Goal: Information Seeking & Learning: Learn about a topic

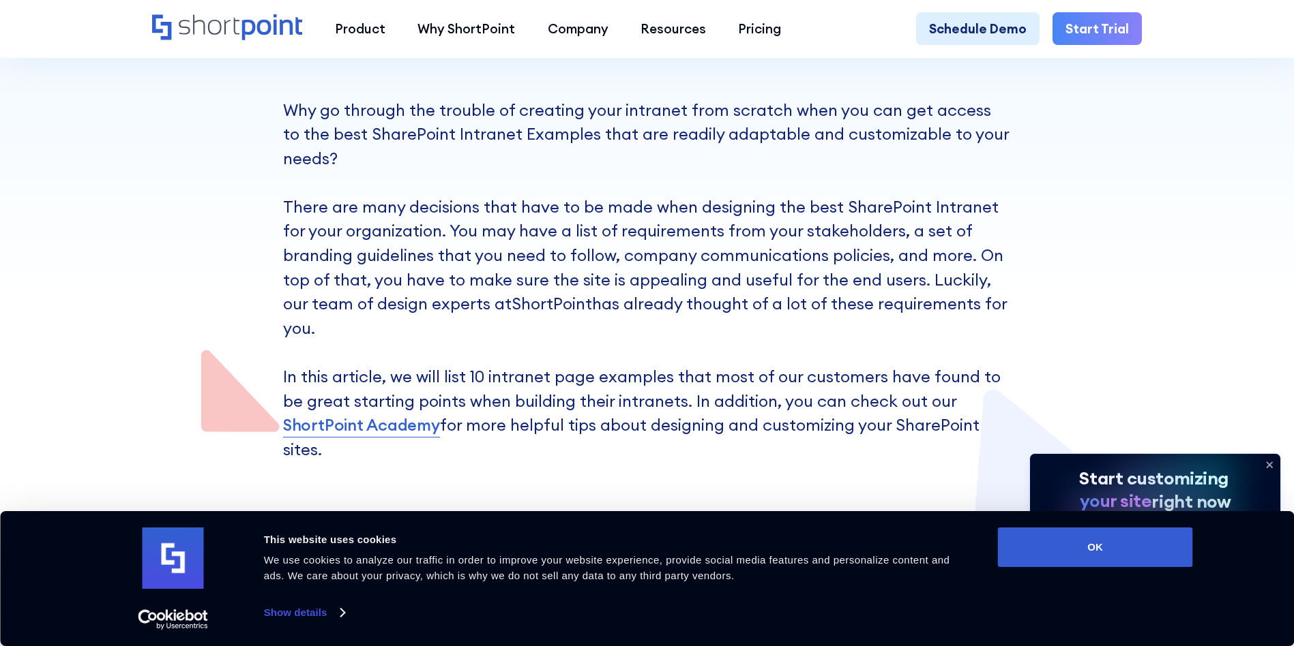
scroll to position [614, 0]
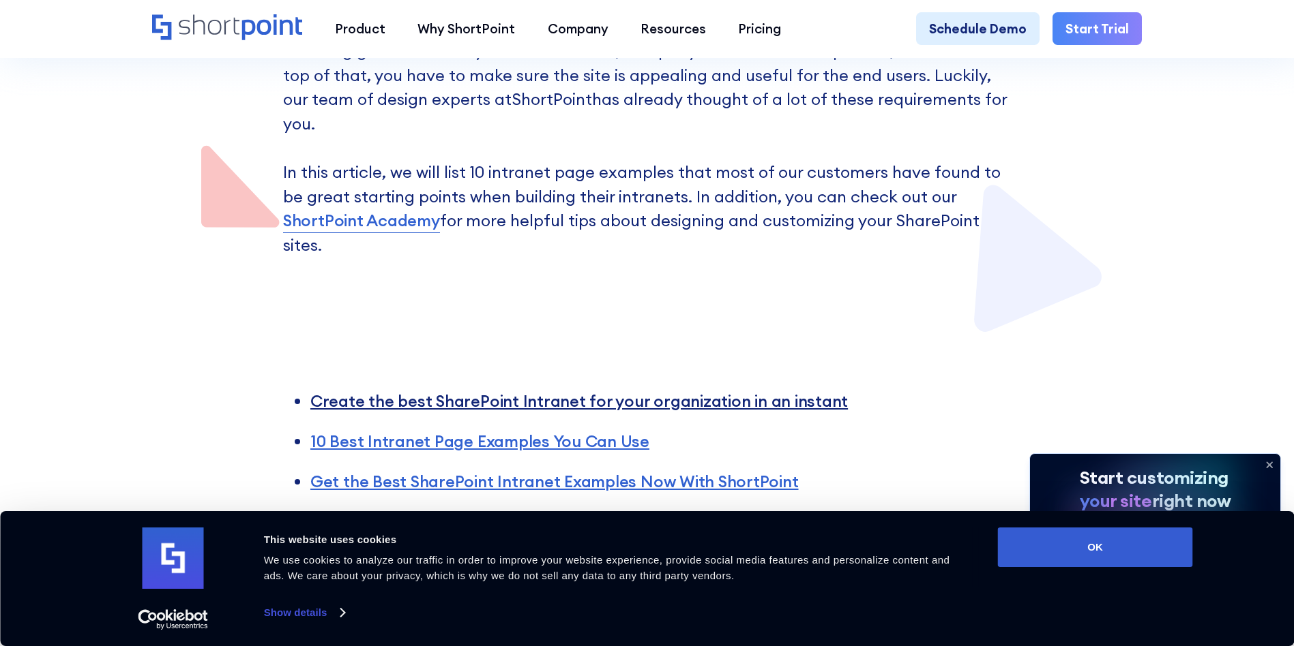
click at [462, 391] on link "Create the best SharePoint Intranet for your organization in an instant" at bounding box center [578, 401] width 537 height 20
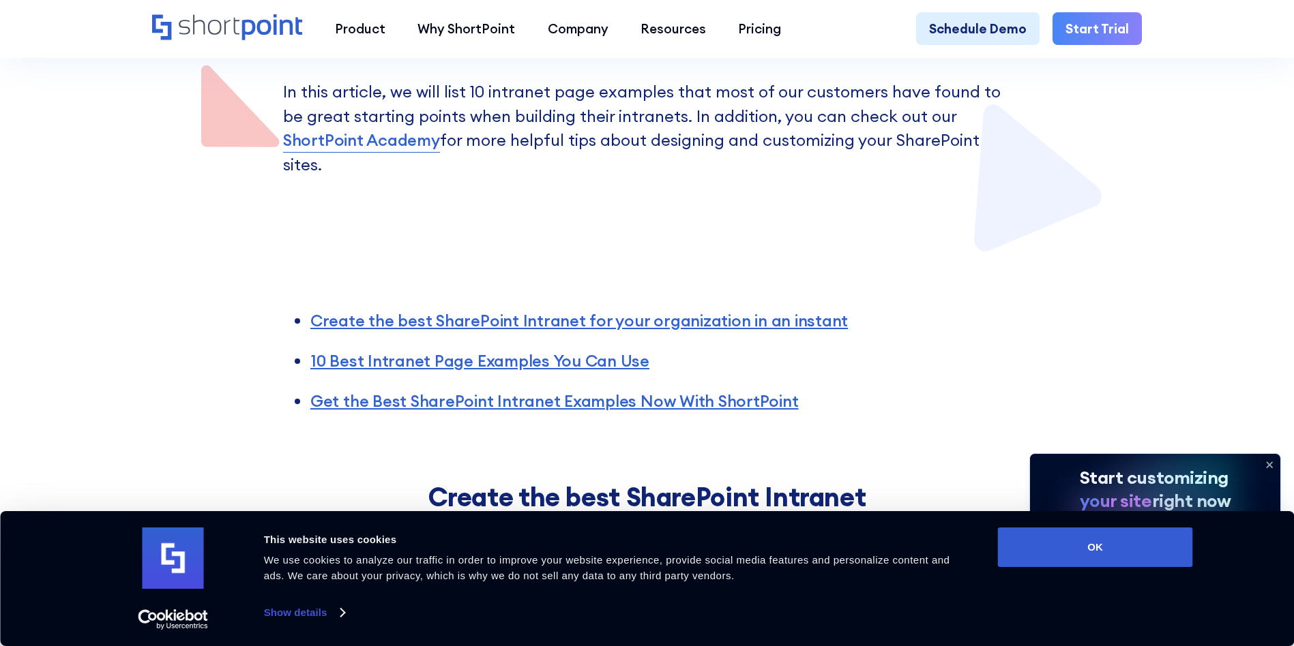
scroll to position [558, 0]
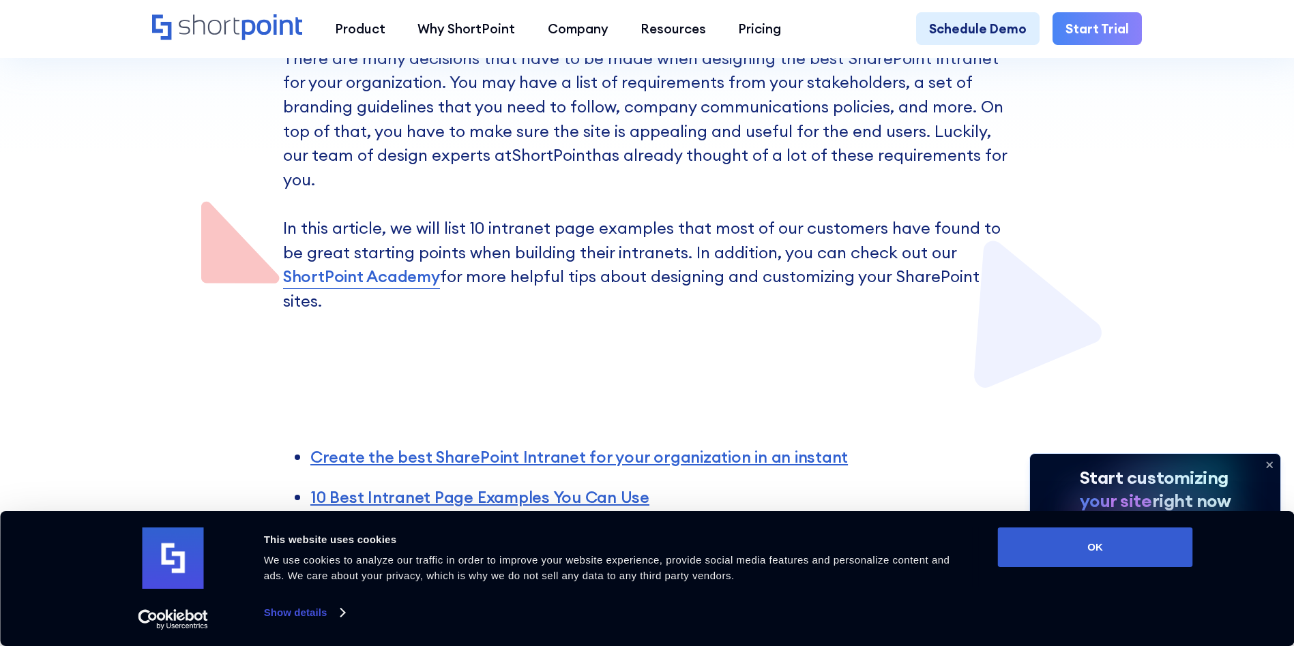
click at [380, 265] on link "ShortPoint Academy" at bounding box center [361, 277] width 157 height 25
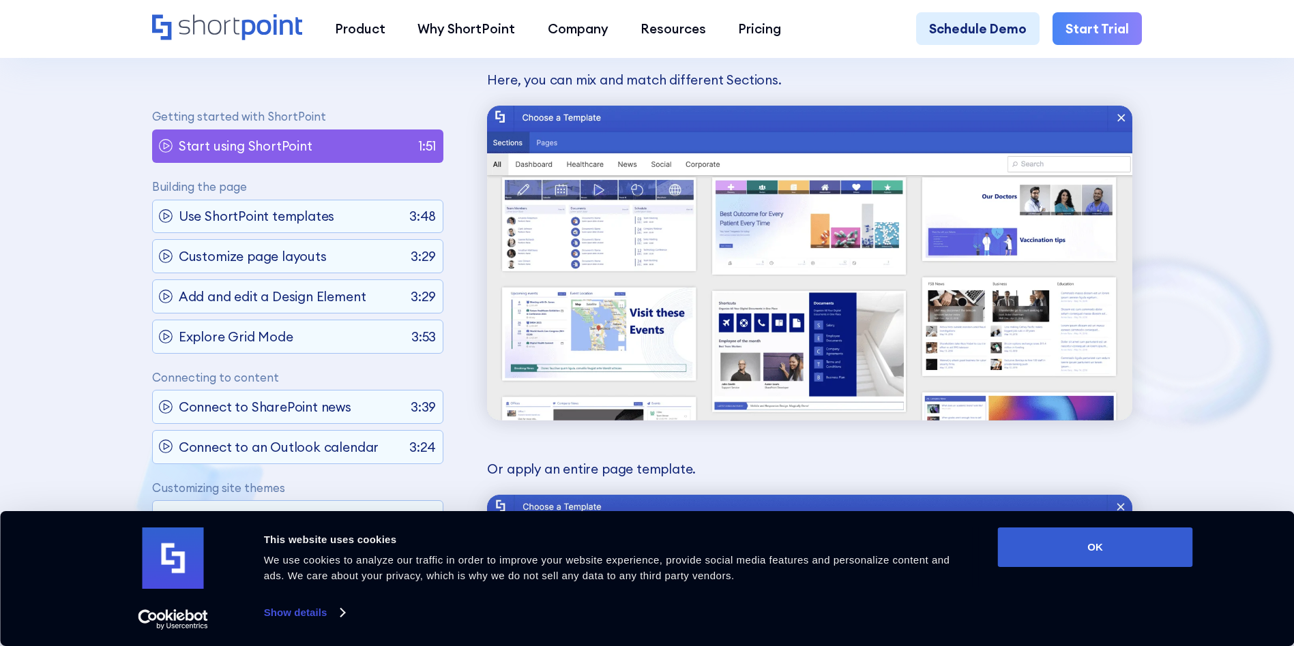
click at [265, 147] on p "Start using ShortPoint" at bounding box center [246, 145] width 134 height 19
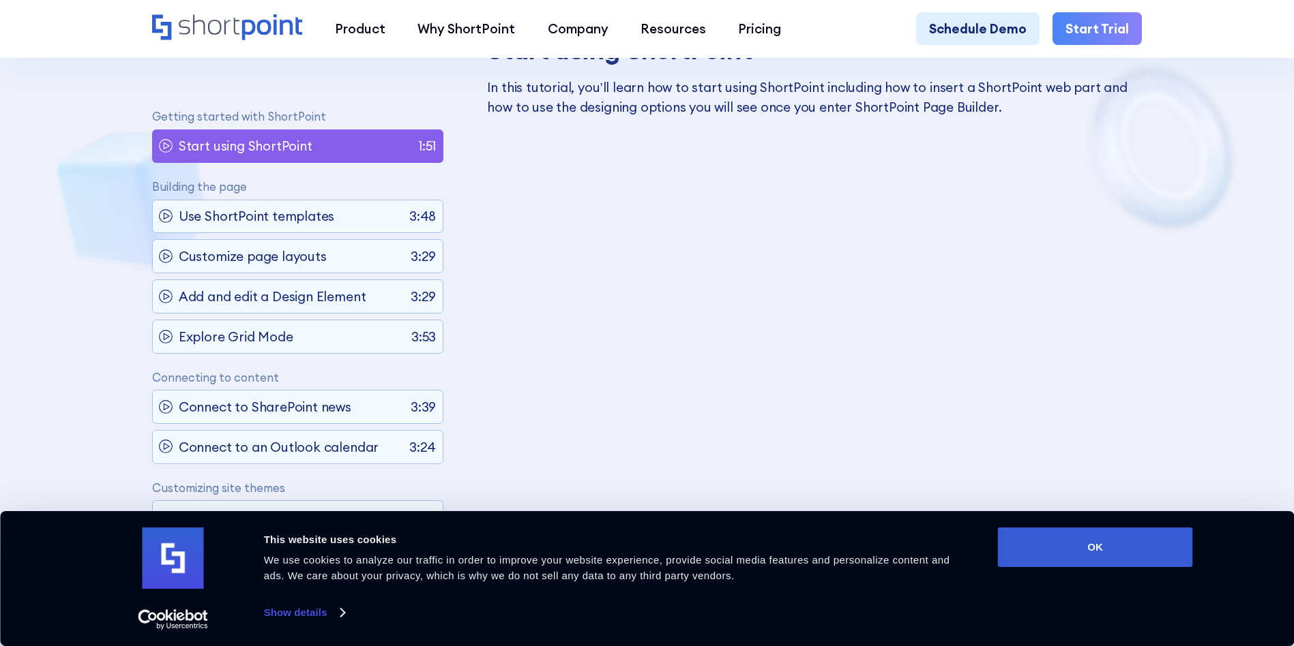
scroll to position [6, 0]
